Goal: Transaction & Acquisition: Download file/media

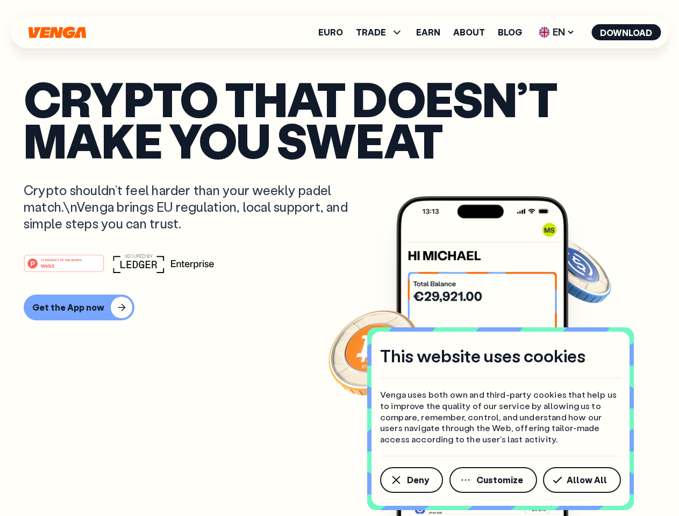
click at [339, 258] on div "#1 PRODUCT OF THE MONTH Web3" at bounding box center [340, 263] width 632 height 19
click at [411, 480] on span "Deny" at bounding box center [418, 480] width 22 height 9
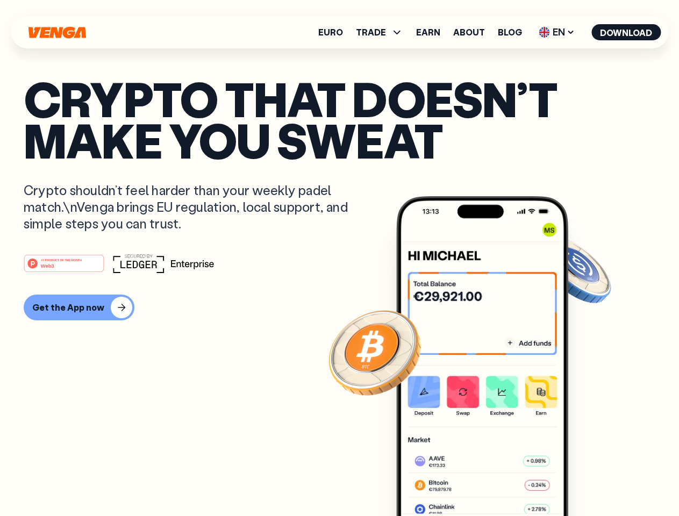
click at [494, 480] on img at bounding box center [482, 376] width 172 height 360
click at [584, 480] on article "Crypto that doesn’t make you sweat Crypto shouldn’t feel harder than your weekl…" at bounding box center [340, 279] width 632 height 403
click at [383, 32] on span "TRADE" at bounding box center [371, 32] width 30 height 9
click at [557, 32] on span "EN" at bounding box center [557, 32] width 44 height 17
click at [626, 32] on button "Download" at bounding box center [626, 32] width 69 height 16
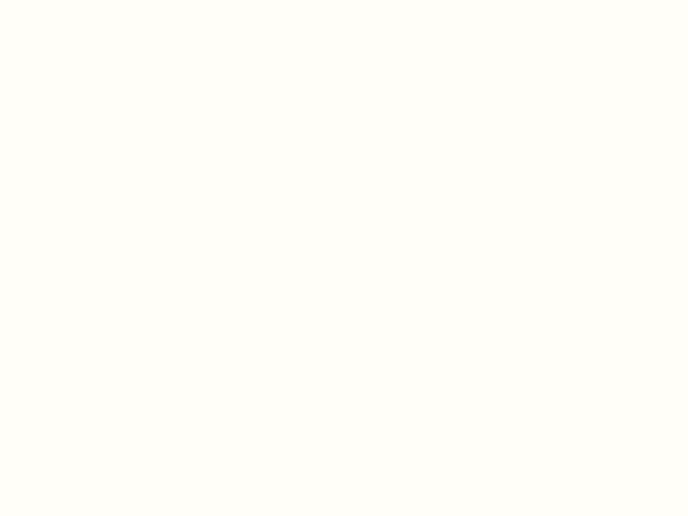
click at [77, 0] on html "This website uses cookies Venga uses both own and third-party cookies that help…" at bounding box center [344, 0] width 688 height 0
click at [66, 0] on html "This website uses cookies Venga uses both own and third-party cookies that help…" at bounding box center [344, 0] width 688 height 0
